Goal: Communication & Community: Answer question/provide support

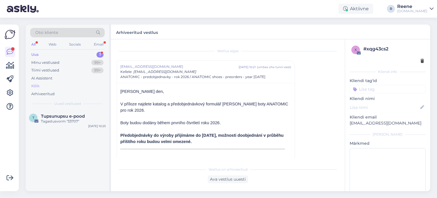
scroll to position [15, 0]
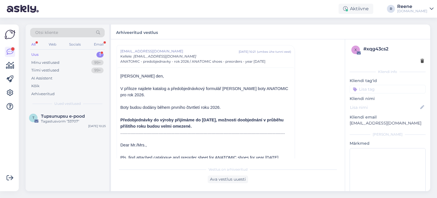
click at [36, 46] on div "All" at bounding box center [33, 44] width 7 height 7
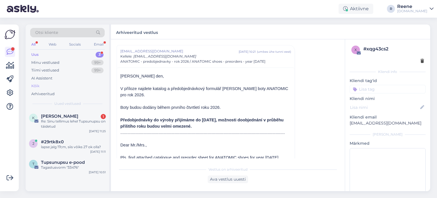
click at [38, 86] on div "Kõik" at bounding box center [35, 86] width 8 height 6
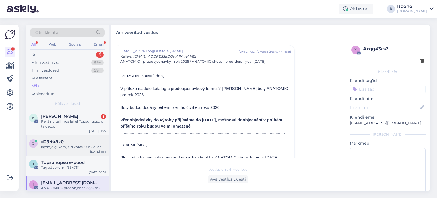
click at [72, 148] on div "lapse jalg 17cm, siis võiks 27 ok olla?" at bounding box center [73, 146] width 65 height 5
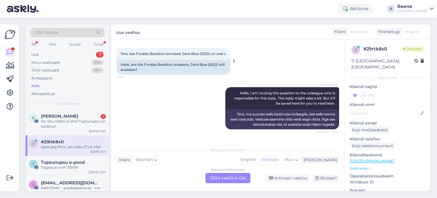
scroll to position [97, 0]
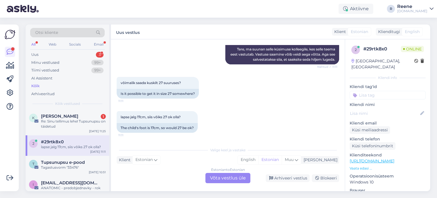
click at [228, 180] on div "Estonian to Estonian Võta vestlus üle" at bounding box center [227, 178] width 45 height 10
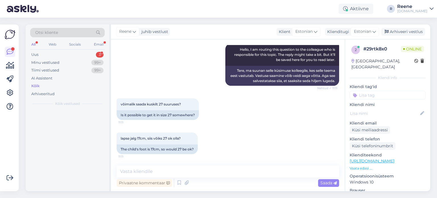
scroll to position [76, 0]
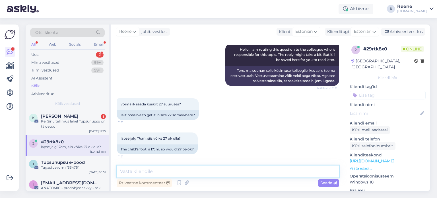
click at [162, 168] on textarea at bounding box center [228, 171] width 222 height 12
type textarea "T"
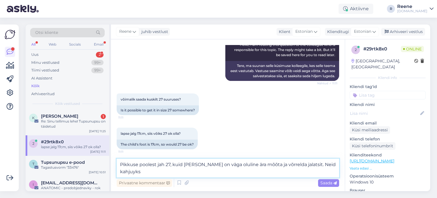
scroll to position [82, 0]
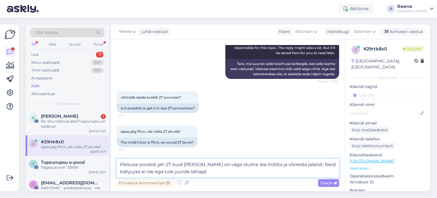
type textarea "Pikkuse poolest jah 27, kuid [PERSON_NAME] on väga oluline ära mõõta ja võrreld…"
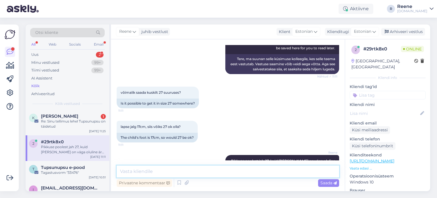
scroll to position [110, 0]
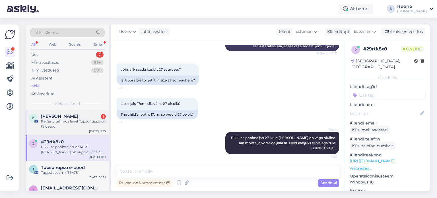
click at [74, 123] on div "Re: Sinu tellimus lehel Tupsunupsu on täidetud" at bounding box center [73, 124] width 65 height 10
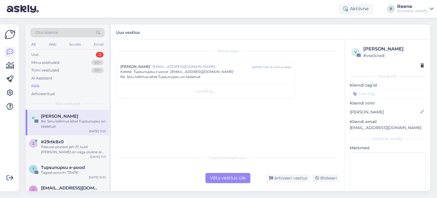
scroll to position [0, 0]
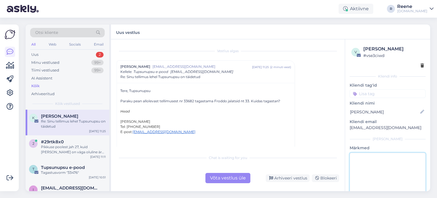
drag, startPoint x: 351, startPoint y: 168, endPoint x: 356, endPoint y: 167, distance: 4.7
click at [351, 168] on textarea at bounding box center [387, 177] width 76 height 51
type textarea "vastatud"
click at [253, 129] on div "Tel: [PHONE_NUMBER] E-post: [EMAIL_ADDRESS][DOMAIN_NAME]" at bounding box center [205, 131] width 171 height 15
click at [63, 146] on div "Tal 25,26 suurus on olnud need [PERSON_NAME]. Usun, et laius on ka ok. Said kun…" at bounding box center [73, 149] width 65 height 10
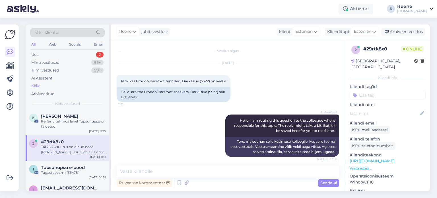
scroll to position [140, 0]
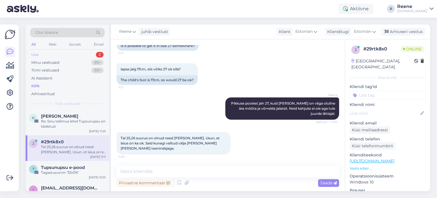
click at [46, 54] on div "Uus 2" at bounding box center [67, 55] width 74 height 8
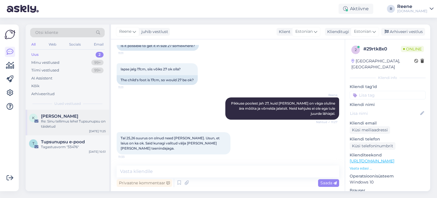
click at [55, 119] on div "Re: Sinu tellimus lehel Tupsunupsu on täidetud" at bounding box center [73, 124] width 65 height 10
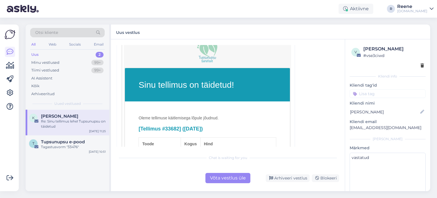
scroll to position [15, 0]
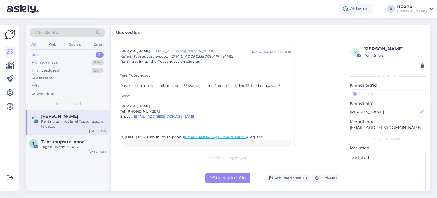
click at [227, 177] on div "Võta vestlus üle" at bounding box center [227, 178] width 45 height 10
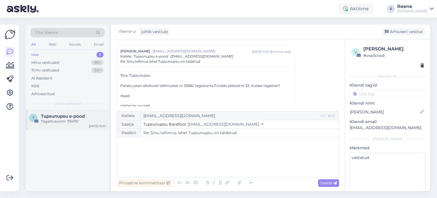
click at [71, 123] on div "Tagastusvorm "33476"" at bounding box center [73, 121] width 65 height 5
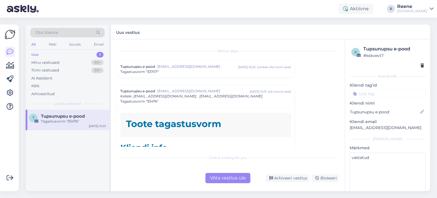
click at [221, 180] on div "Võta vestlus üle" at bounding box center [227, 178] width 45 height 10
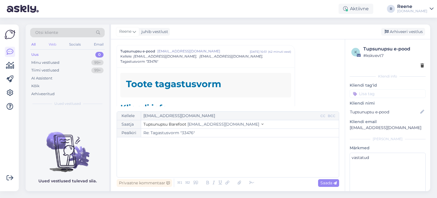
click at [56, 44] on div "Web" at bounding box center [52, 44] width 10 height 7
click at [39, 85] on div "Kõik" at bounding box center [35, 86] width 8 height 6
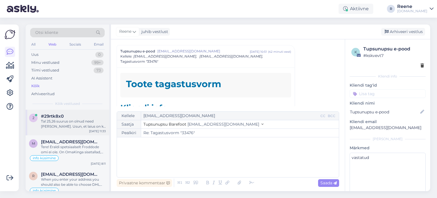
click at [66, 124] on div "Tal 25,26 suurus on olnud need [PERSON_NAME]. Usun, et laius on ka ok. Said kun…" at bounding box center [73, 124] width 65 height 10
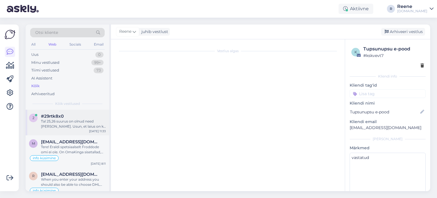
scroll to position [140, 0]
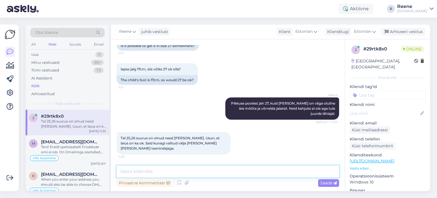
click at [187, 173] on textarea at bounding box center [228, 171] width 222 height 12
click at [98, 45] on div "Email" at bounding box center [99, 44] width 12 height 7
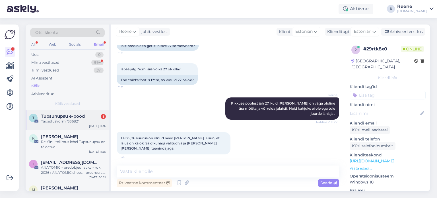
click at [70, 123] on div "Tagastusvorm "33682"" at bounding box center [73, 121] width 65 height 5
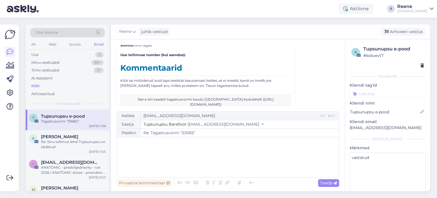
scroll to position [185, 0]
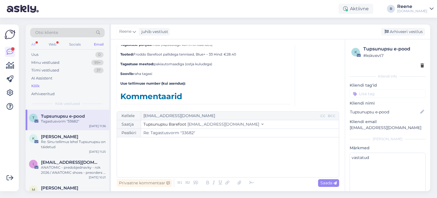
click at [36, 43] on div "All" at bounding box center [33, 44] width 7 height 7
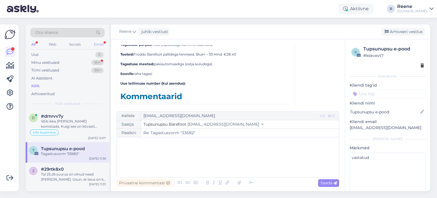
click at [100, 44] on div "Email" at bounding box center [99, 44] width 12 height 7
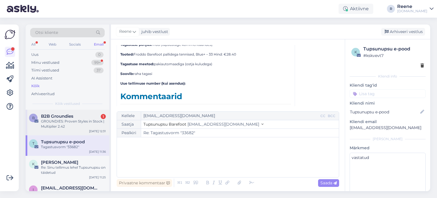
click at [66, 120] on div "GROUNDIES: Proven Styles in Stock | Multiplier 2.42" at bounding box center [73, 124] width 65 height 10
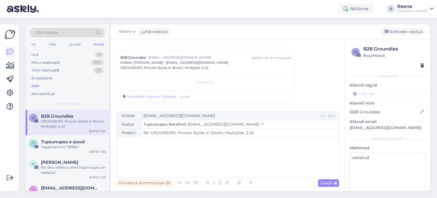
scroll to position [33, 0]
